Goal: Transaction & Acquisition: Purchase product/service

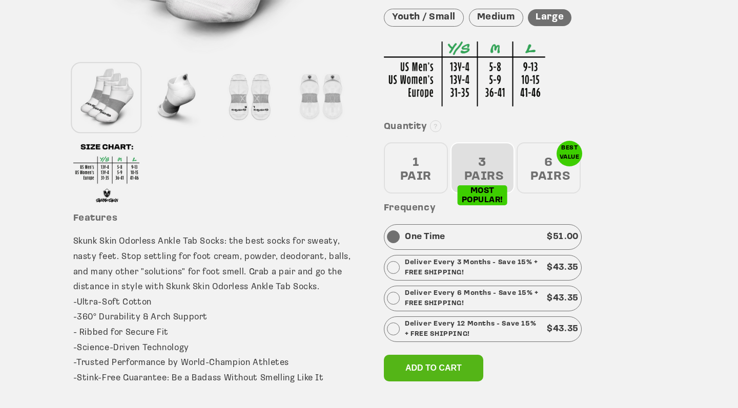
scroll to position [330, 0]
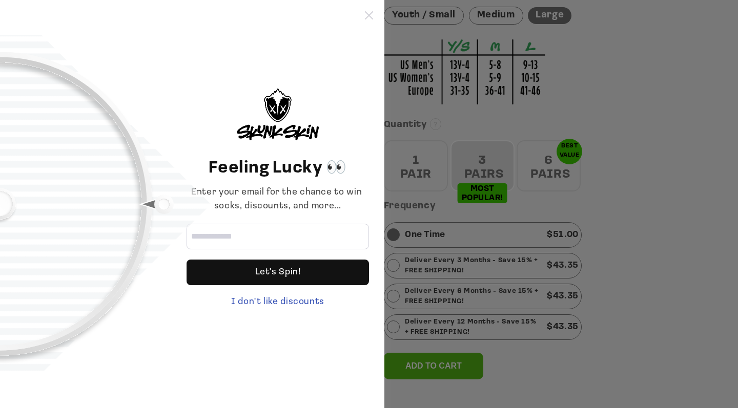
click at [370, 13] on icon at bounding box center [369, 15] width 8 height 8
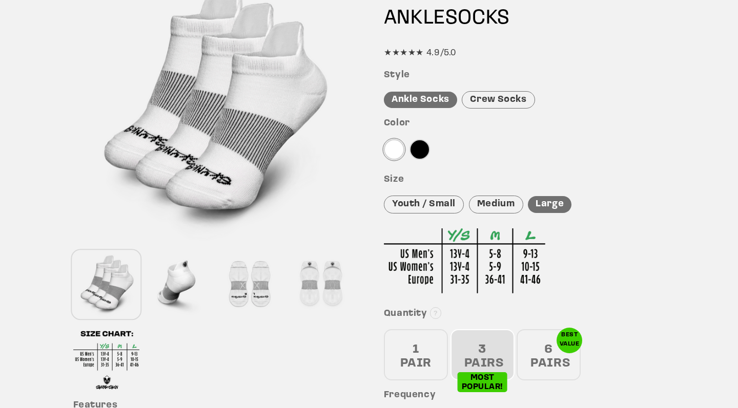
scroll to position [193, 0]
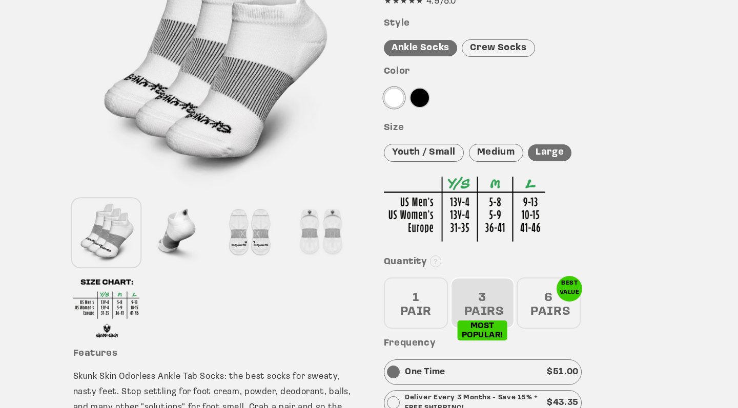
click at [262, 245] on div at bounding box center [249, 233] width 67 height 68
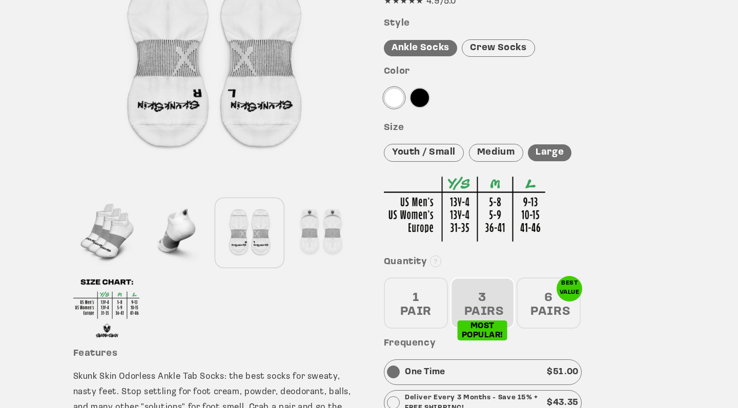
click at [319, 233] on div at bounding box center [320, 233] width 67 height 68
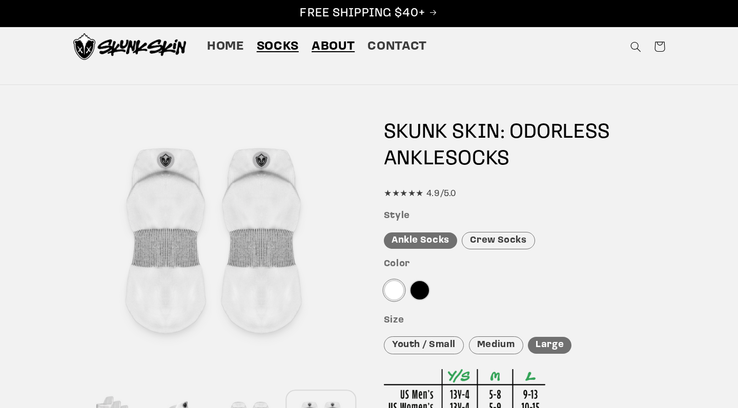
scroll to position [0, 0]
click at [330, 51] on span "About" at bounding box center [333, 47] width 43 height 16
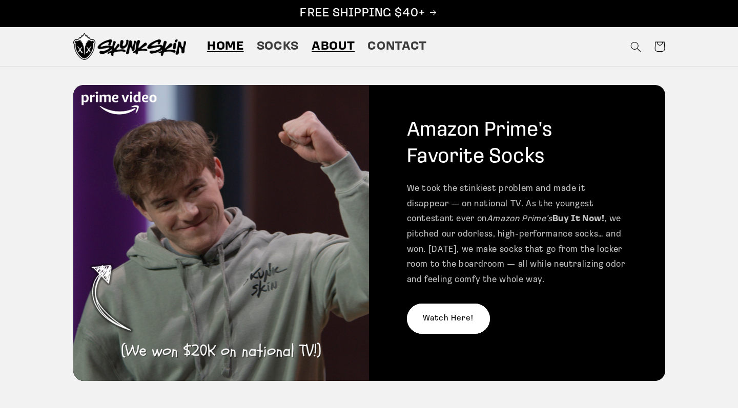
click at [226, 49] on span "Home" at bounding box center [225, 47] width 37 height 16
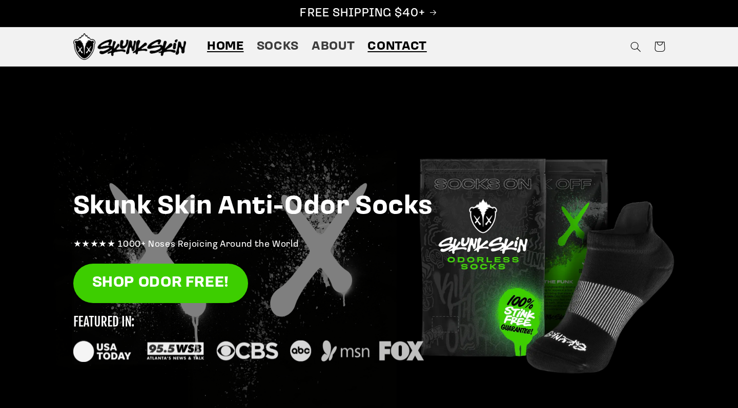
click at [390, 46] on span "Contact" at bounding box center [396, 47] width 59 height 16
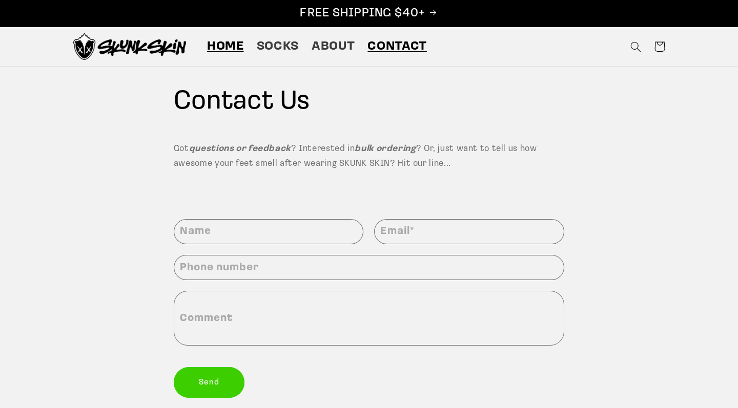
click at [234, 51] on span "Home" at bounding box center [225, 47] width 37 height 16
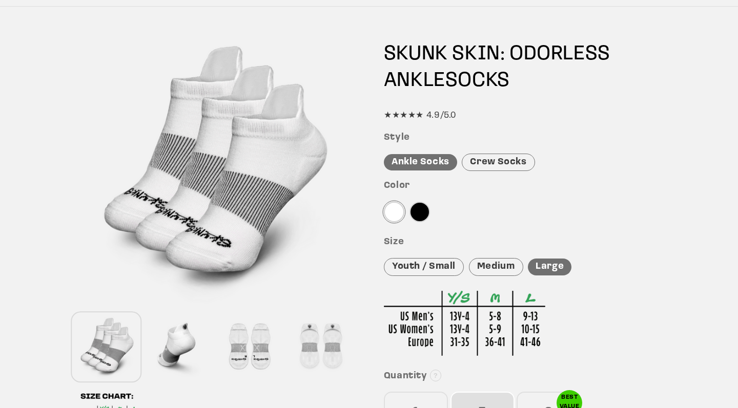
scroll to position [109, 0]
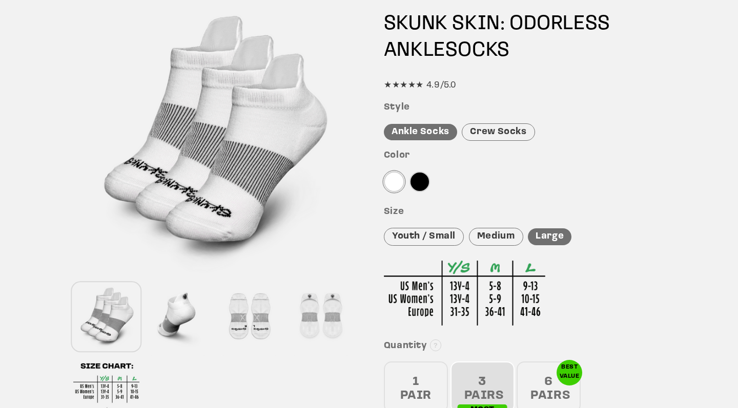
click at [494, 125] on div "Crew Socks" at bounding box center [498, 132] width 73 height 18
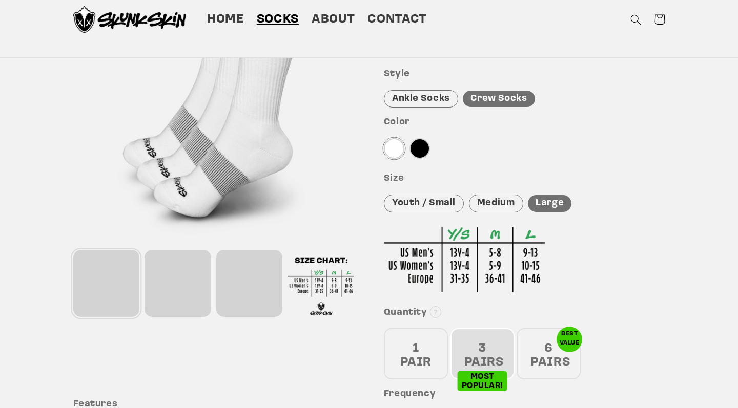
scroll to position [137, 0]
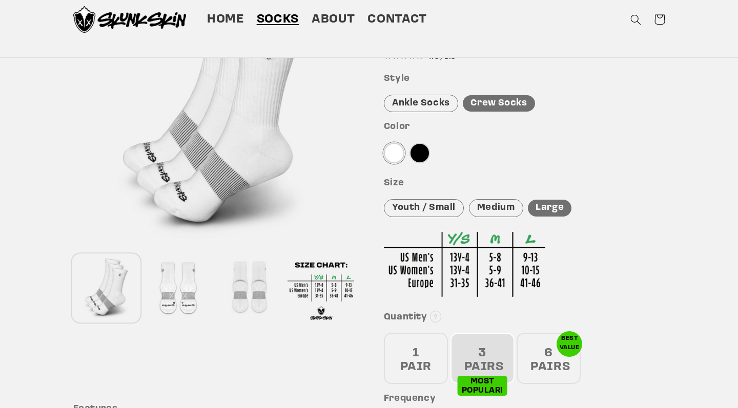
click at [432, 105] on div "Ankle Socks" at bounding box center [421, 104] width 74 height 18
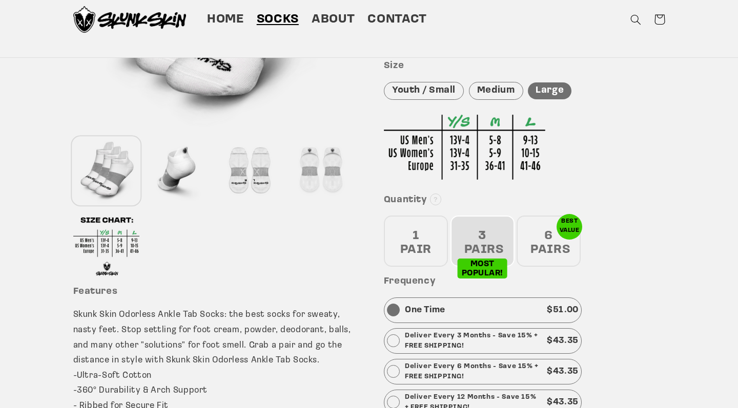
scroll to position [206, 0]
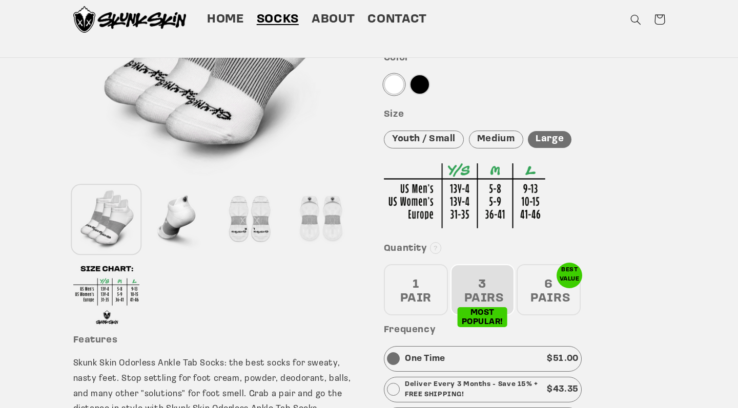
click at [487, 138] on div "Medium" at bounding box center [496, 140] width 54 height 18
click at [394, 86] on div at bounding box center [394, 84] width 20 height 20
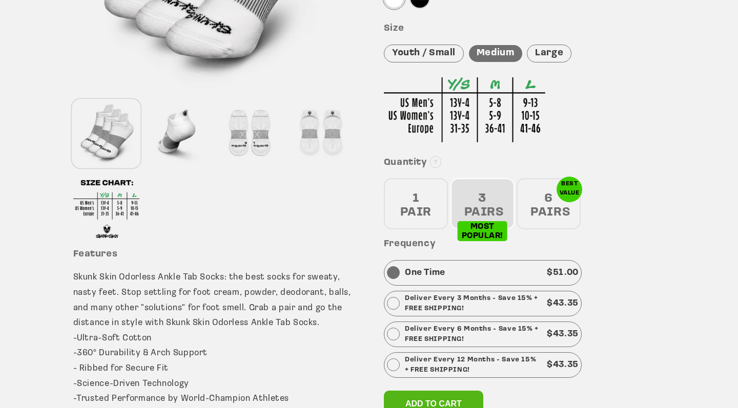
scroll to position [301, 0]
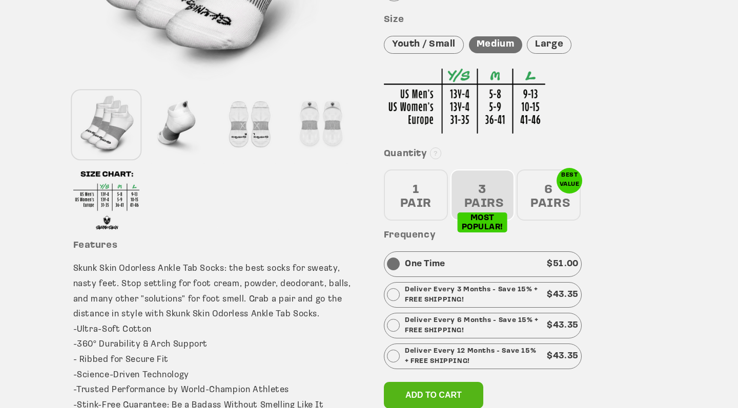
click at [479, 187] on div "3 PAIRS" at bounding box center [482, 195] width 64 height 51
click at [536, 193] on div "6 PAIRS" at bounding box center [548, 195] width 64 height 51
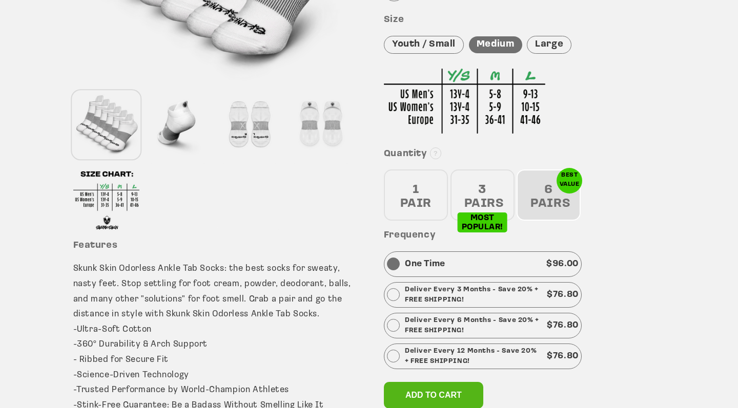
click at [505, 195] on div "3 PAIRS" at bounding box center [482, 195] width 64 height 51
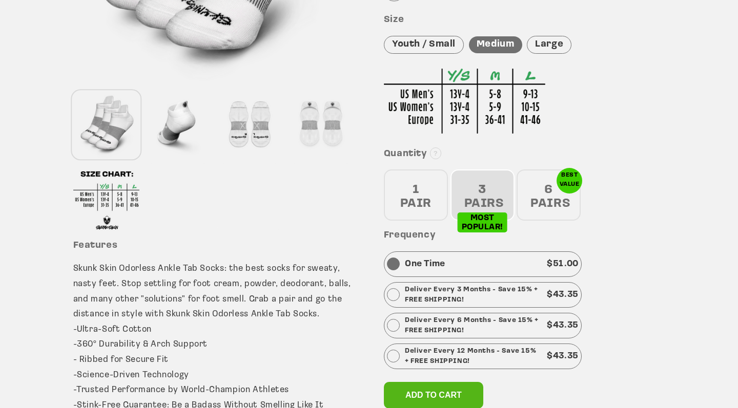
click at [546, 196] on div "6 PAIRS" at bounding box center [548, 195] width 64 height 51
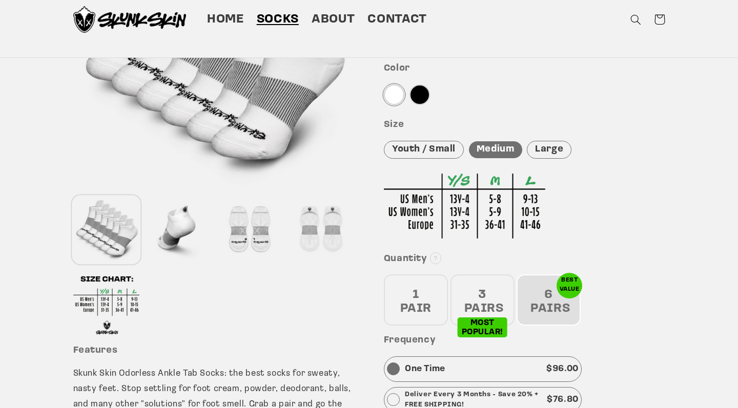
scroll to position [120, 0]
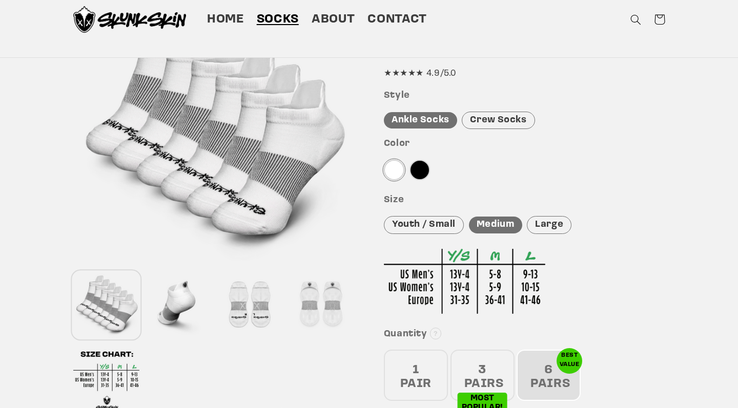
click at [423, 173] on div at bounding box center [419, 170] width 20 height 20
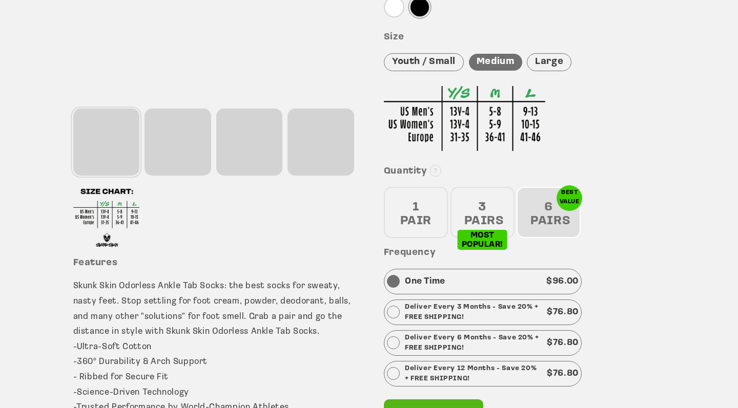
scroll to position [375, 0]
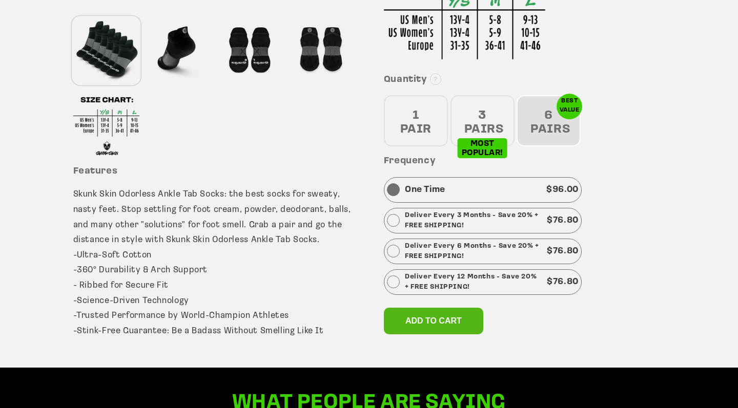
click at [471, 251] on p "Deliver Every 6 Months - Save 20% + FREE SHIPPING!" at bounding box center [473, 251] width 137 height 20
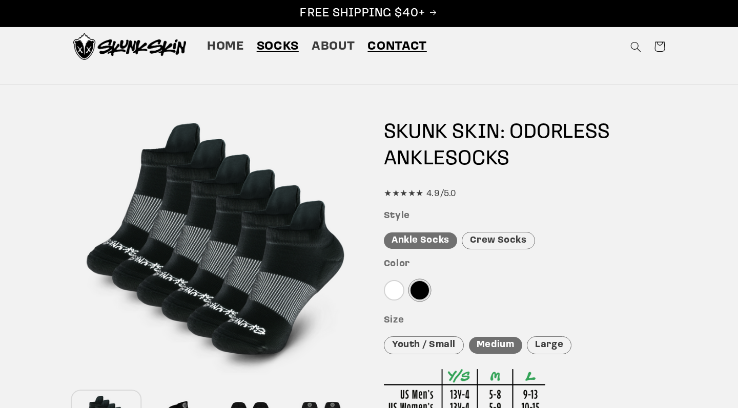
scroll to position [0, 0]
